Goal: Task Accomplishment & Management: Manage account settings

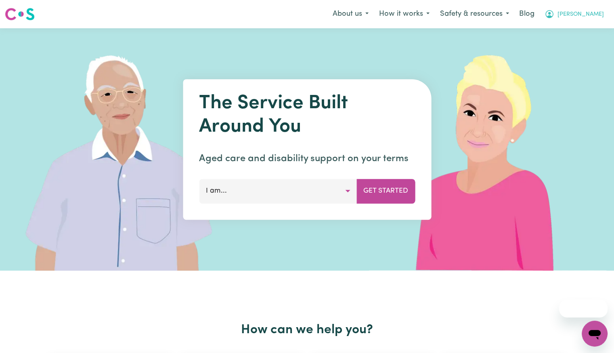
click at [586, 15] on span "[PERSON_NAME]" at bounding box center [580, 14] width 46 height 9
click at [569, 48] on link "Logout" at bounding box center [577, 46] width 64 height 15
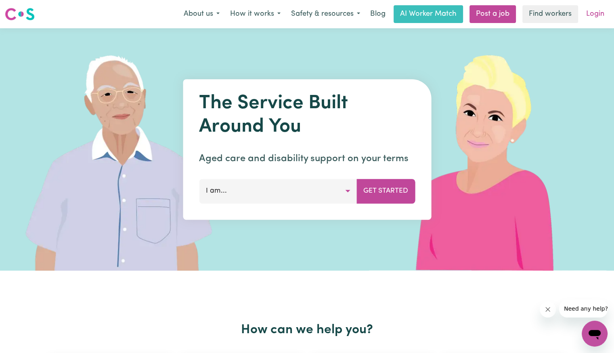
click at [598, 16] on link "Login" at bounding box center [595, 14] width 28 height 18
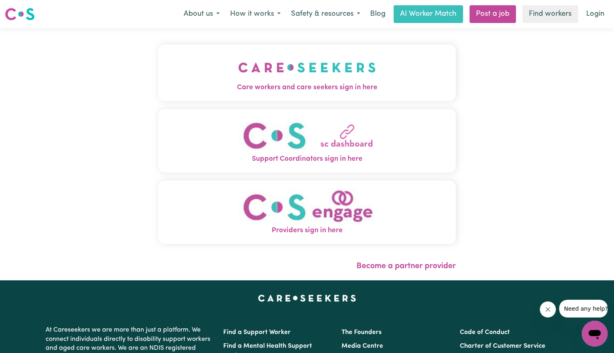
click at [333, 80] on img "Care workers and care seekers sign in here" at bounding box center [307, 67] width 138 height 30
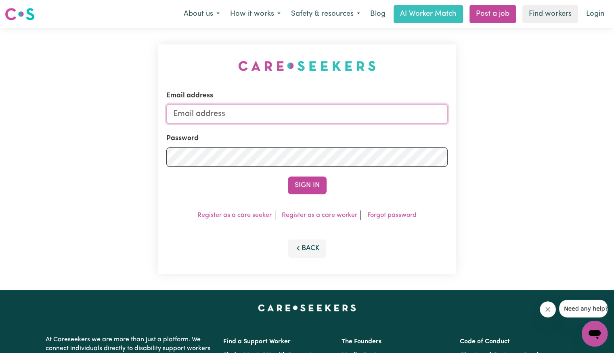
click at [236, 113] on input "Email address" at bounding box center [306, 113] width 281 height 19
type input "[EMAIL_ADDRESS][DOMAIN_NAME]"
click at [288, 176] on button "Sign In" at bounding box center [307, 185] width 39 height 18
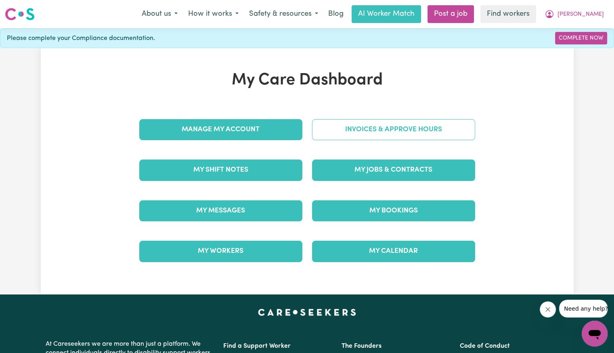
click at [369, 134] on link "Invoices & Approve Hours" at bounding box center [393, 129] width 163 height 21
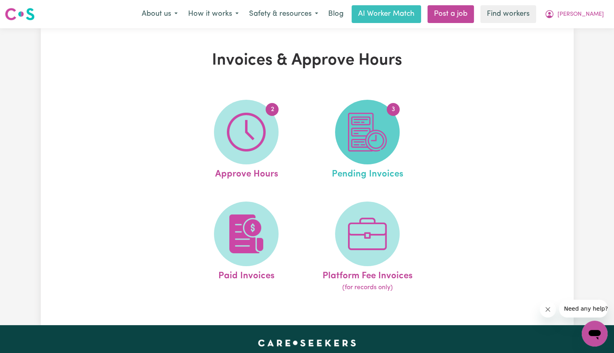
click at [369, 134] on img at bounding box center [367, 132] width 39 height 39
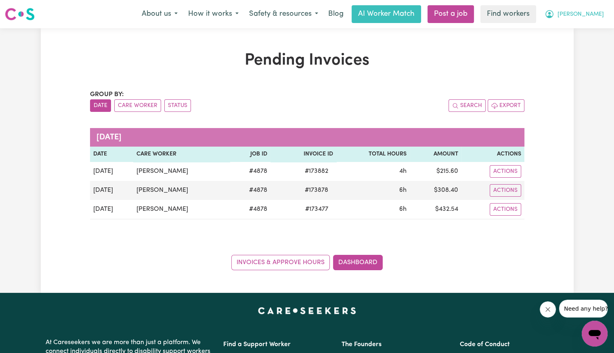
click at [590, 16] on span "[PERSON_NAME]" at bounding box center [580, 14] width 46 height 9
click at [581, 47] on link "Logout" at bounding box center [577, 46] width 64 height 15
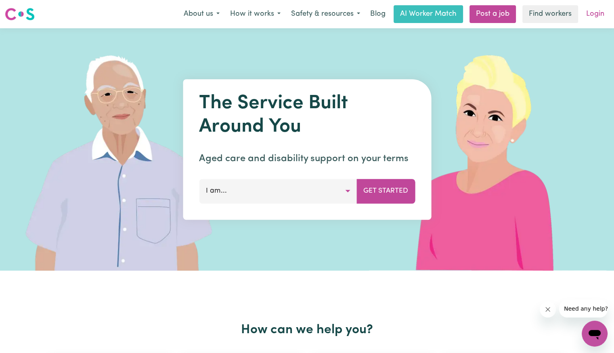
click at [587, 13] on link "Login" at bounding box center [595, 14] width 28 height 18
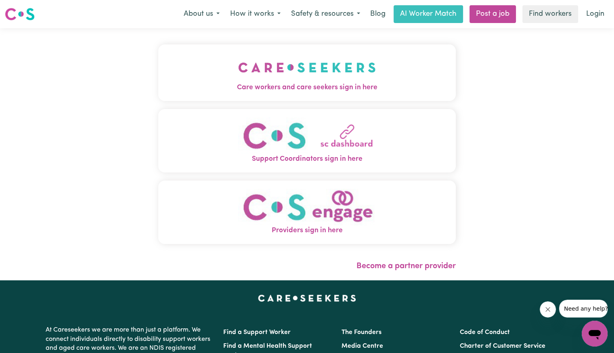
click at [274, 70] on img "Care workers and care seekers sign in here" at bounding box center [307, 67] width 138 height 30
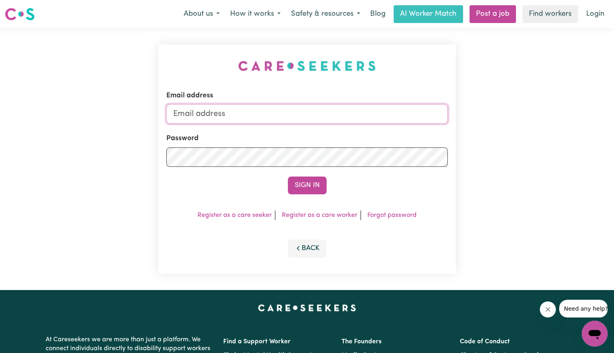
drag, startPoint x: 257, startPoint y: 108, endPoint x: 258, endPoint y: 112, distance: 4.1
click at [257, 108] on input "Email address" at bounding box center [306, 113] width 281 height 19
type input "[PERSON_NAME][EMAIL_ADDRESS][DOMAIN_NAME]"
click at [161, 149] on div "Email address [PERSON_NAME][EMAIL_ADDRESS][DOMAIN_NAME] Password Sign In Regist…" at bounding box center [306, 158] width 297 height 229
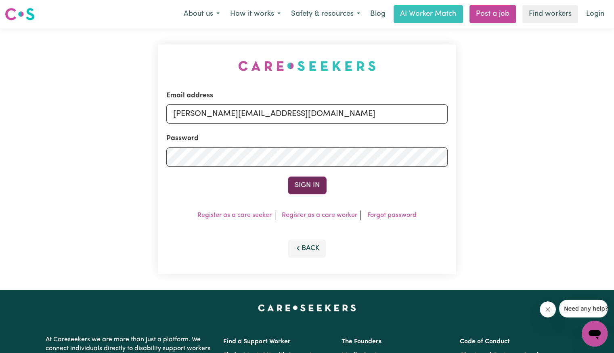
click at [294, 183] on button "Sign In" at bounding box center [307, 185] width 39 height 18
